Goal: Information Seeking & Learning: Understand process/instructions

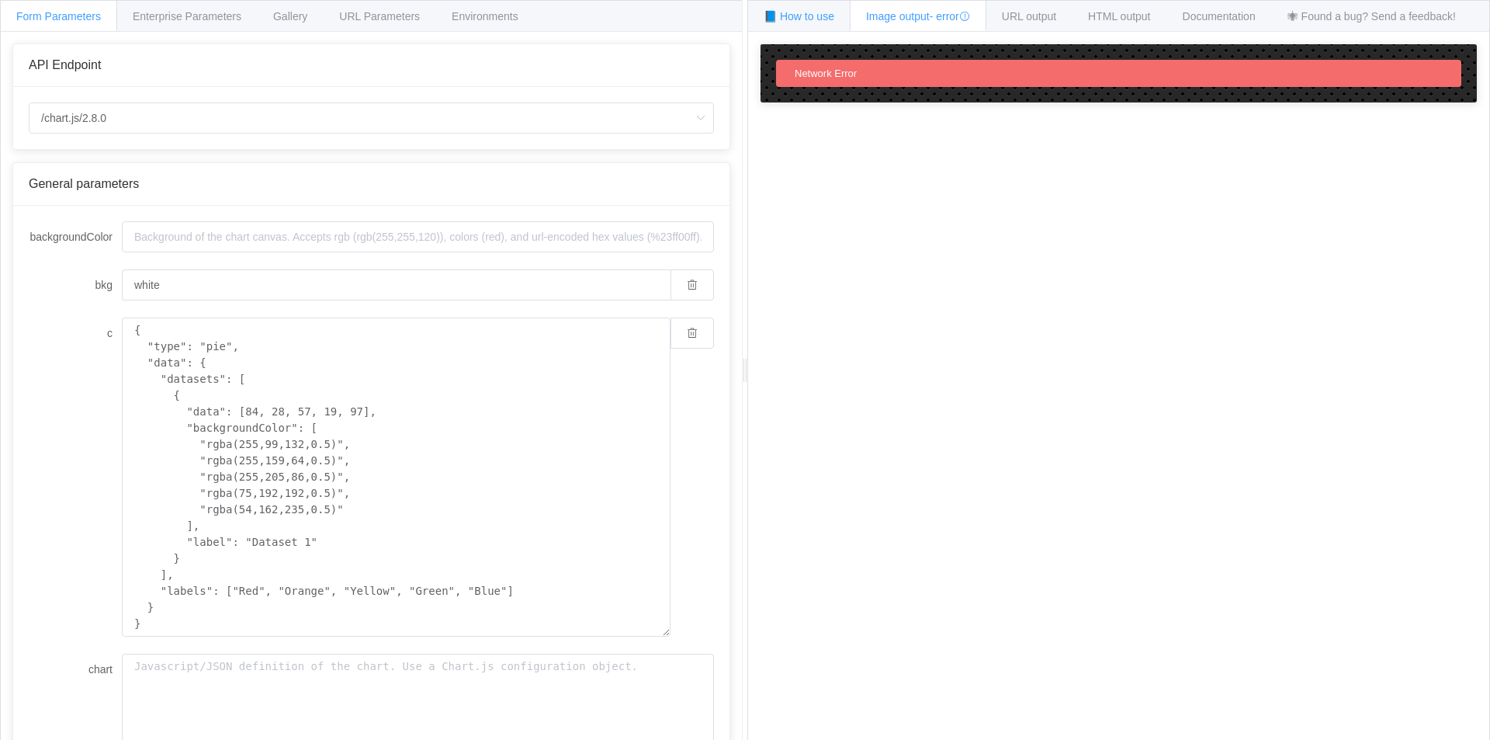
click at [806, 13] on span "📘 How to use" at bounding box center [799, 16] width 71 height 12
